Goal: Task Accomplishment & Management: Manage account settings

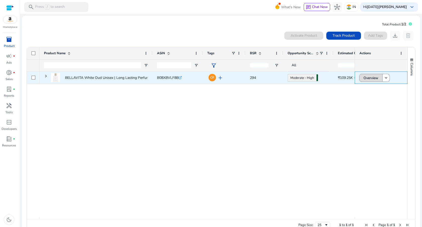
click at [364, 81] on span "Overview" at bounding box center [371, 78] width 15 height 10
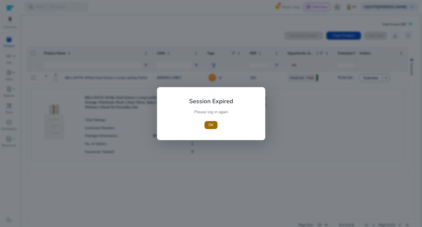
click at [215, 123] on span "button" at bounding box center [211, 125] width 13 height 12
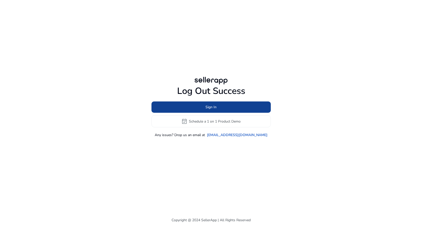
click at [233, 107] on span at bounding box center [211, 107] width 119 height 12
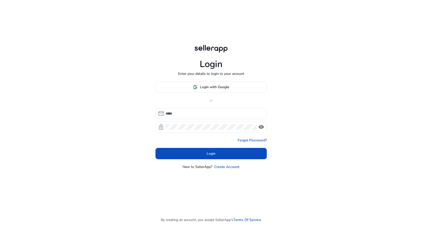
click at [274, 92] on div "Login Enter your details to login to your account Login with Google or mail loc…" at bounding box center [211, 113] width 422 height 227
click at [250, 90] on span at bounding box center [211, 87] width 111 height 12
